Goal: Transaction & Acquisition: Purchase product/service

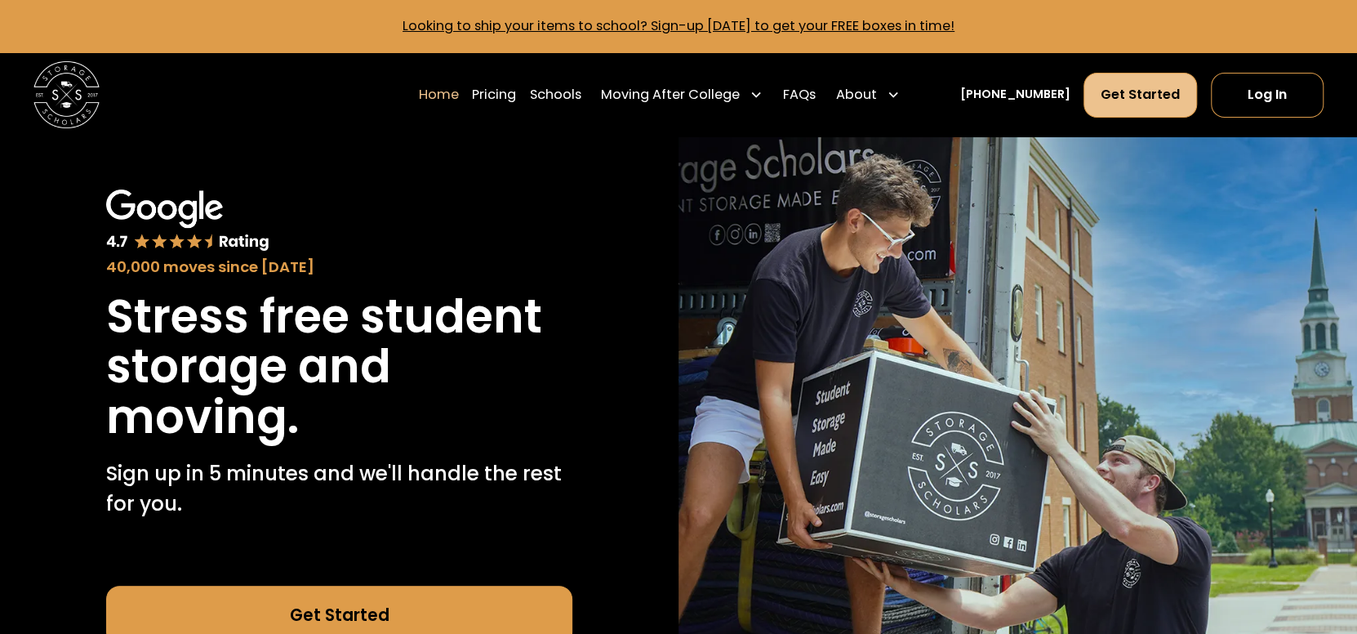
click at [1157, 84] on link "Get Started" at bounding box center [1141, 95] width 114 height 45
click at [1152, 97] on link "Get Started" at bounding box center [1141, 95] width 114 height 45
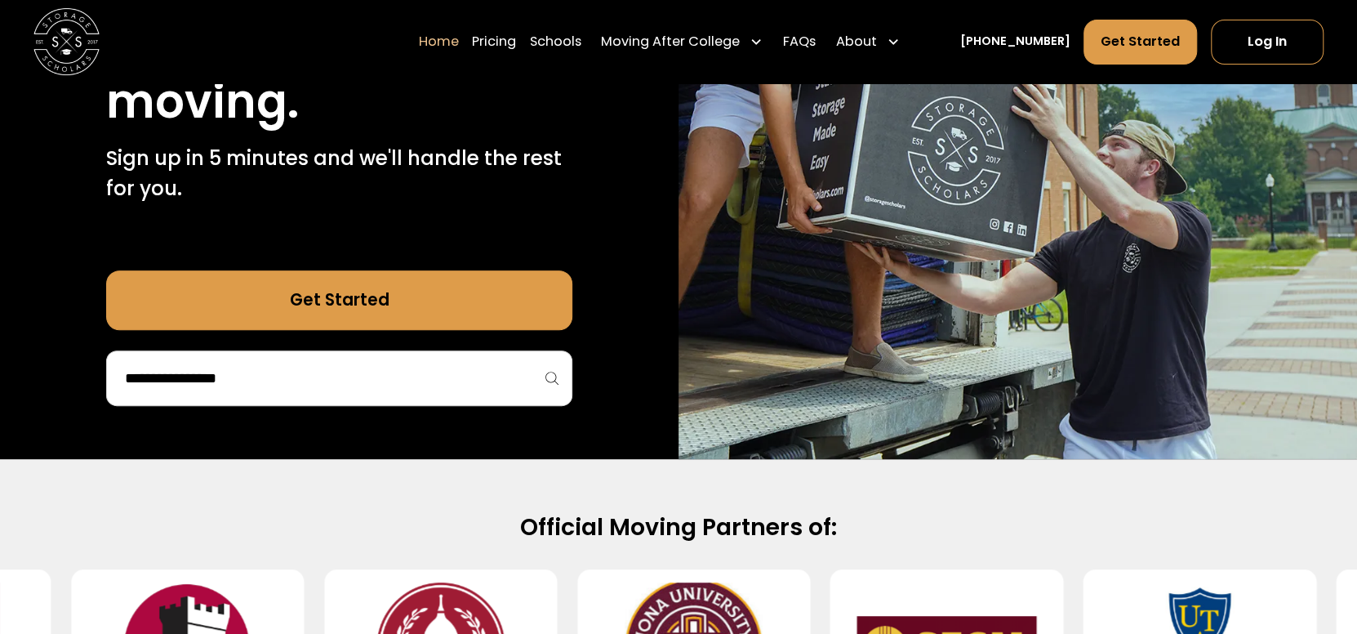
scroll to position [245, 0]
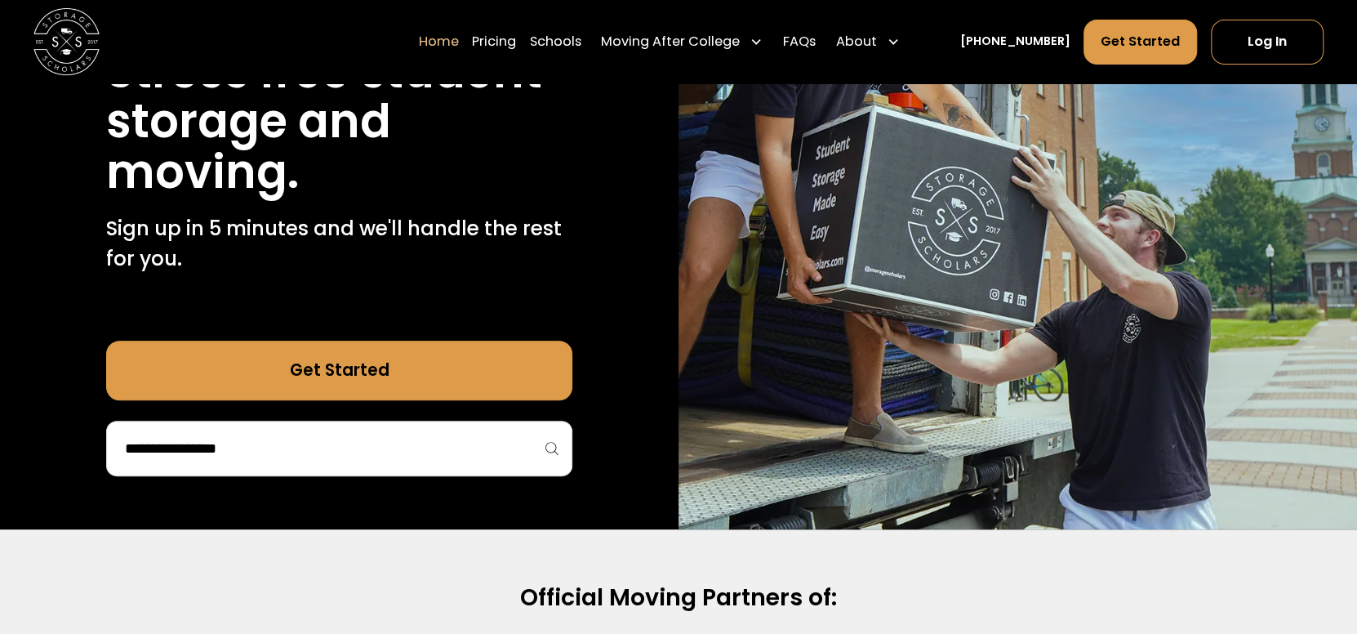
click at [380, 371] on link "Get Started" at bounding box center [339, 371] width 466 height 60
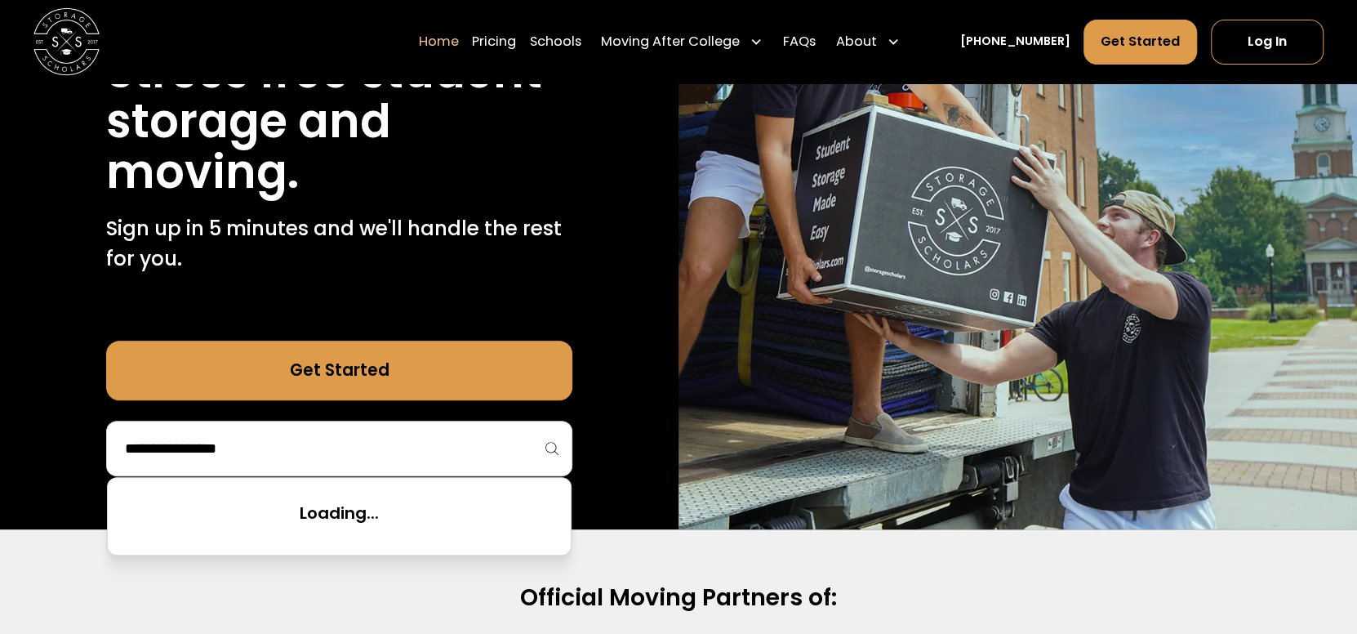
click at [394, 446] on input "search" at bounding box center [339, 448] width 432 height 28
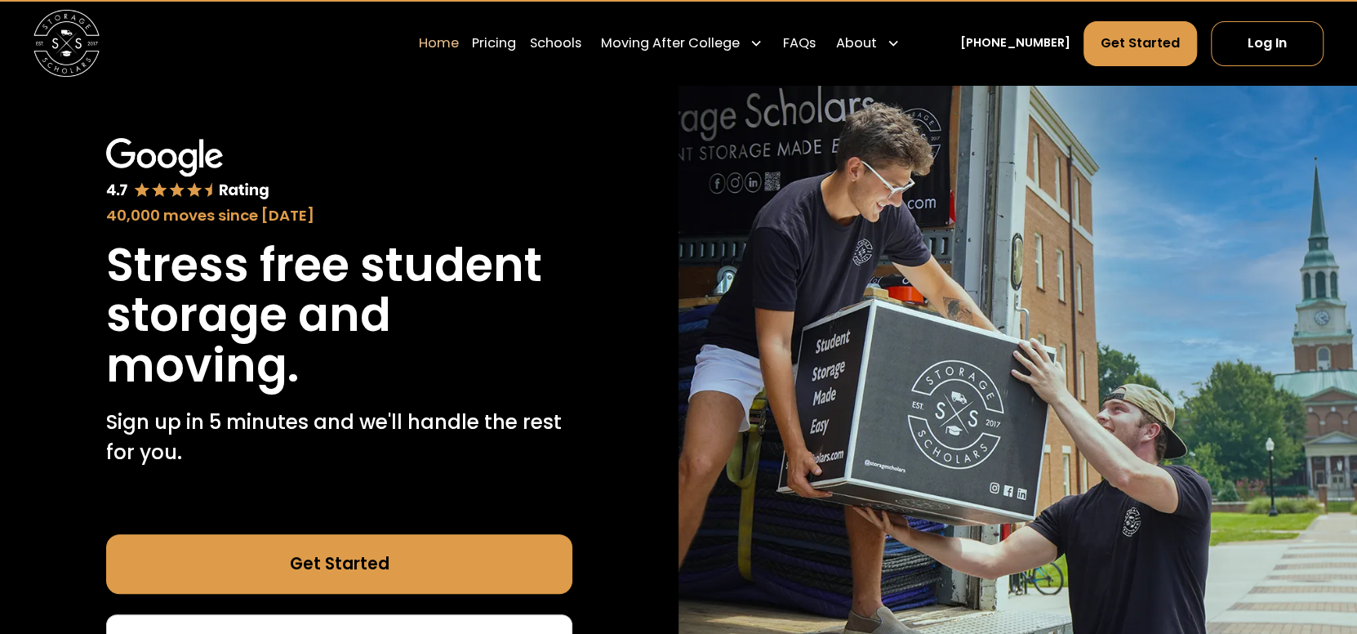
scroll to position [0, 0]
